Goal: Task Accomplishment & Management: Use online tool/utility

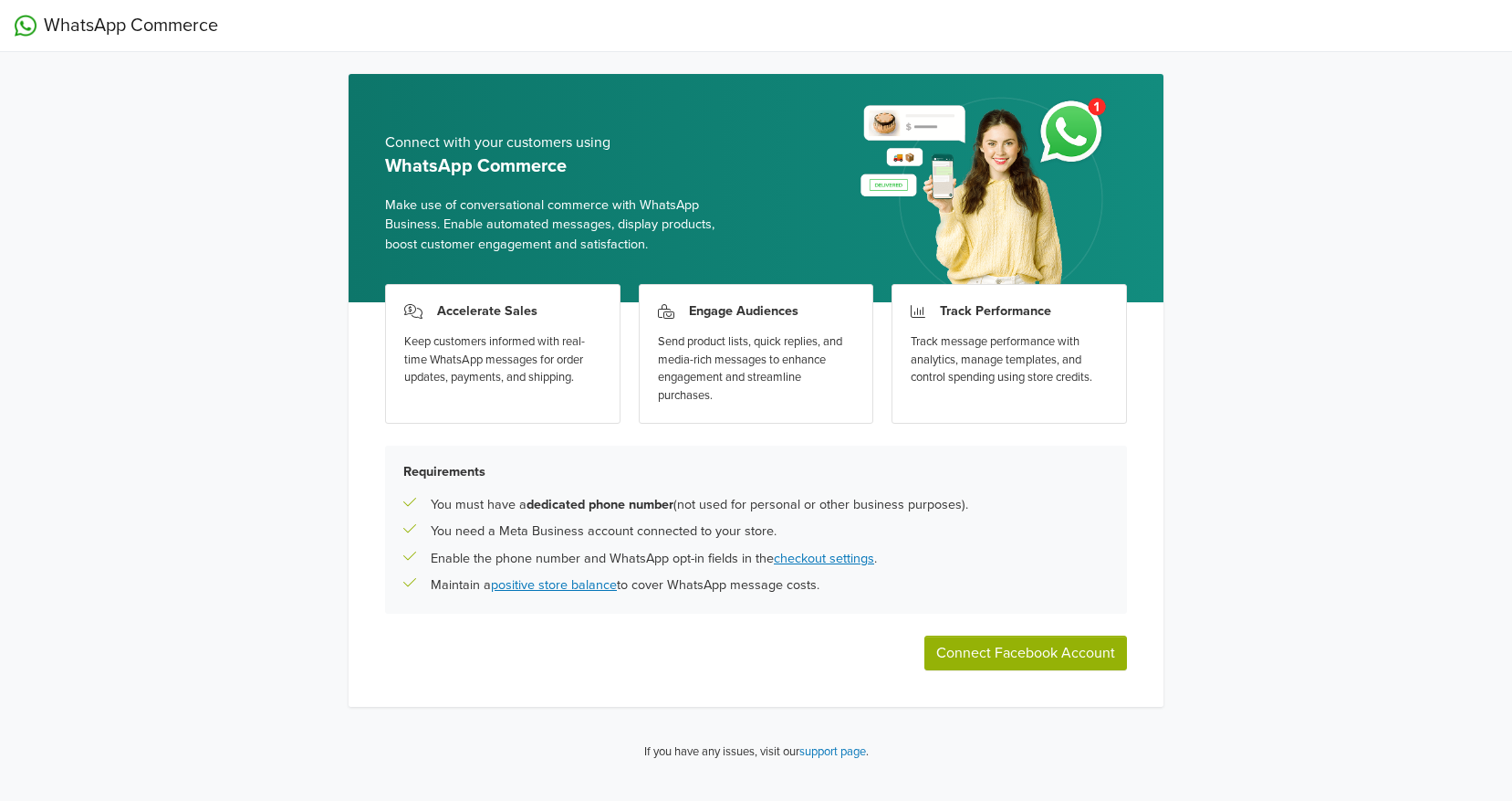
click at [1046, 653] on button "Connect Facebook Account" at bounding box center [1026, 653] width 203 height 34
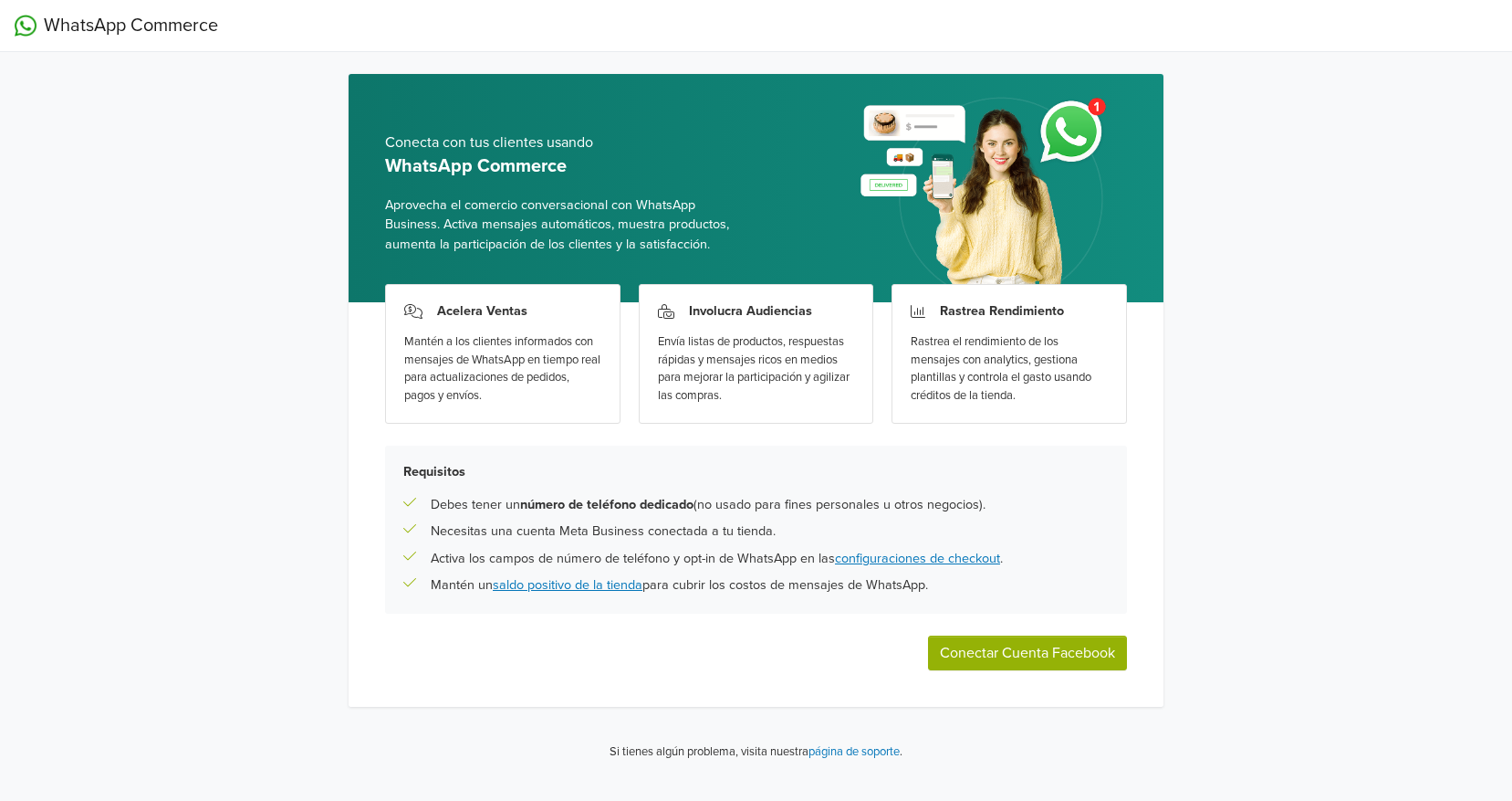
drag, startPoint x: 869, startPoint y: 283, endPoint x: 1226, endPoint y: 134, distance: 386.8
click at [945, 558] on link "configuraciones de checkout" at bounding box center [918, 558] width 165 height 15
